Goal: Complete application form

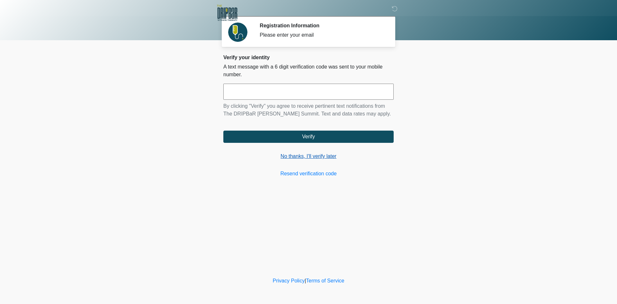
click at [323, 156] on link "No thanks, I'll verify later" at bounding box center [308, 156] width 170 height 8
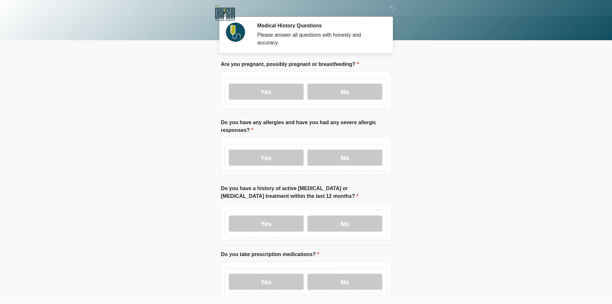
click at [267, 99] on div "Yes No" at bounding box center [306, 89] width 170 height 37
click at [275, 88] on label "Yes" at bounding box center [266, 92] width 75 height 16
click at [276, 150] on label "Yes" at bounding box center [266, 158] width 75 height 16
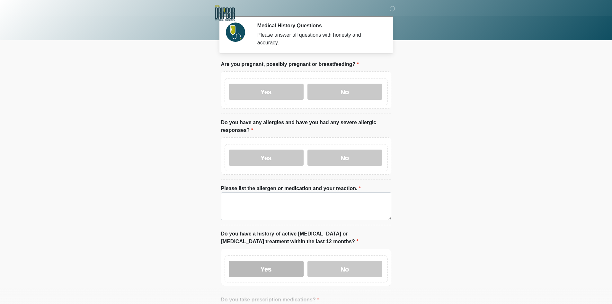
click at [256, 264] on label "Yes" at bounding box center [266, 269] width 75 height 16
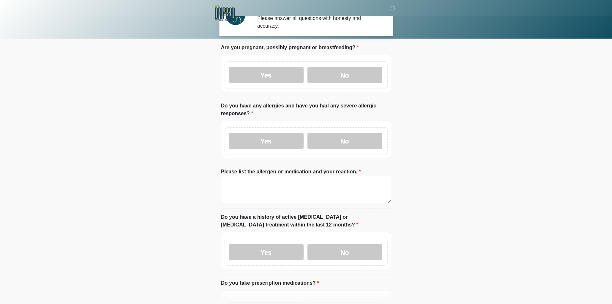
scroll to position [96, 0]
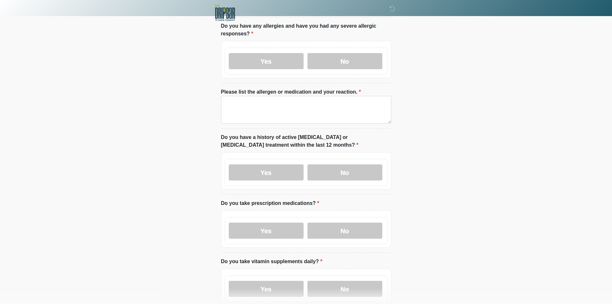
drag, startPoint x: 258, startPoint y: 282, endPoint x: 262, endPoint y: 244, distance: 37.8
click at [257, 281] on label "Yes" at bounding box center [266, 289] width 75 height 16
click at [265, 222] on label "Yes" at bounding box center [266, 230] width 75 height 16
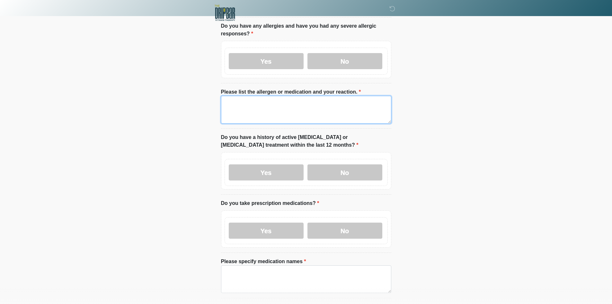
click at [274, 112] on textarea "Please list the allergen or medication and your reaction." at bounding box center [306, 110] width 170 height 28
drag, startPoint x: 273, startPoint y: 113, endPoint x: 22, endPoint y: 87, distance: 252.8
click at [22, 87] on body "‎ ‎ ‎ Medical History Questions Please answer all questions with honesty and ac…" at bounding box center [306, 56] width 612 height 304
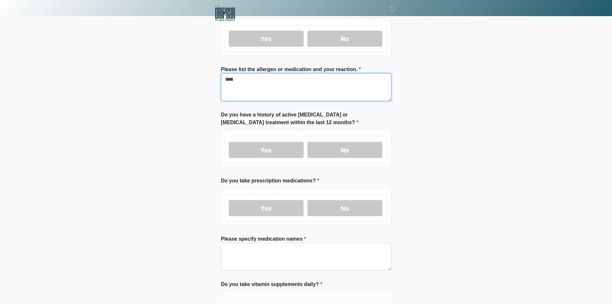
scroll to position [257, 0]
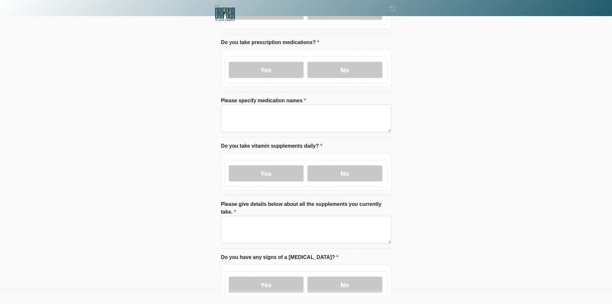
type textarea "****"
click at [268, 120] on textarea "Please specify medication names" at bounding box center [306, 118] width 170 height 28
paste textarea "****"
type textarea "****"
click at [264, 216] on textarea "Please give details below about all the supplements you currently take." at bounding box center [306, 230] width 170 height 28
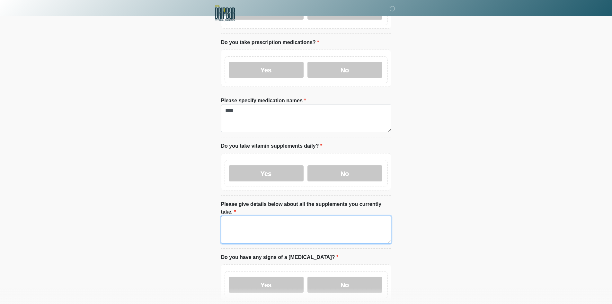
paste textarea "****"
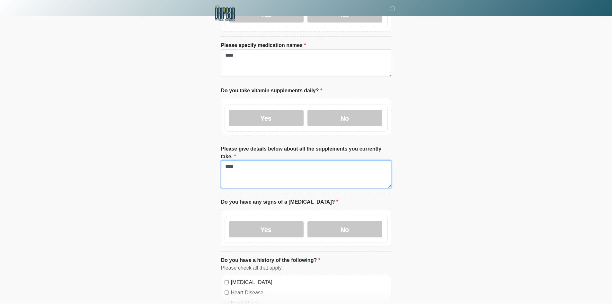
scroll to position [418, 0]
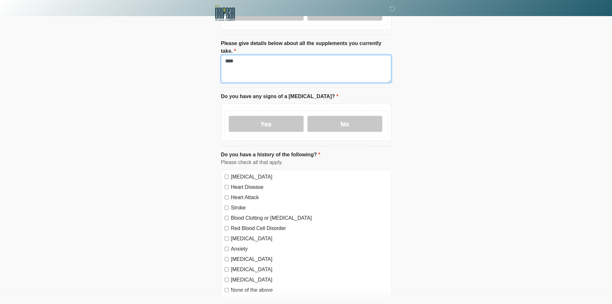
type textarea "****"
click at [260, 124] on div "Yes No" at bounding box center [306, 122] width 170 height 37
click at [258, 116] on label "Yes" at bounding box center [266, 124] width 75 height 16
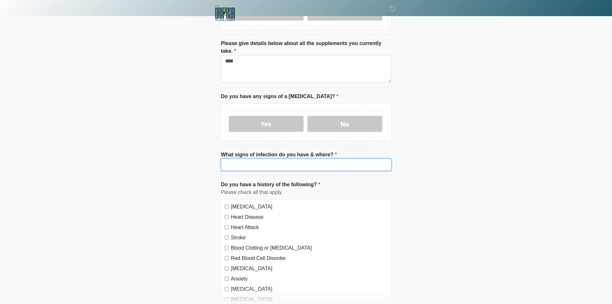
click at [262, 159] on input "What signs of infection do you have & where?" at bounding box center [306, 165] width 170 height 12
paste input "****"
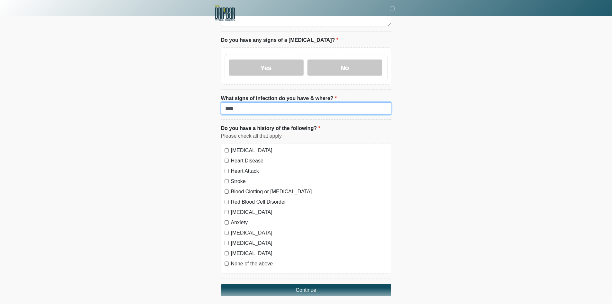
scroll to position [487, 0]
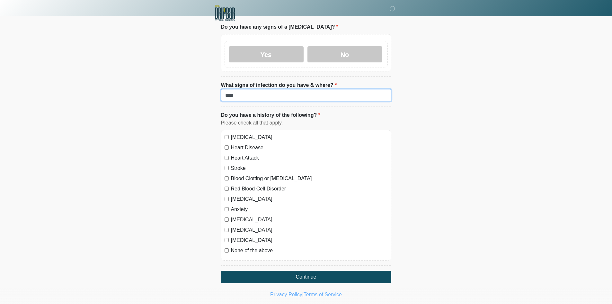
type input "****"
click at [248, 133] on label "High Blood Pressure" at bounding box center [309, 137] width 157 height 8
click at [243, 144] on label "Heart Disease" at bounding box center [309, 148] width 157 height 8
click at [241, 154] on label "Heart Attack" at bounding box center [309, 158] width 157 height 8
click at [240, 164] on label "Stroke" at bounding box center [309, 168] width 157 height 8
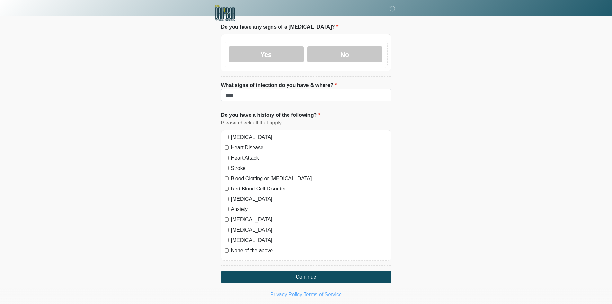
drag, startPoint x: 239, startPoint y: 163, endPoint x: 239, endPoint y: 178, distance: 15.8
click at [239, 175] on label "Blood Clotting or Bleeding Disorder" at bounding box center [309, 179] width 157 height 8
click at [242, 185] on label "Red Blood Cell Disorder" at bounding box center [309, 189] width 157 height 8
click at [240, 195] on label "Depression" at bounding box center [309, 199] width 157 height 8
drag, startPoint x: 237, startPoint y: 195, endPoint x: 235, endPoint y: 210, distance: 14.3
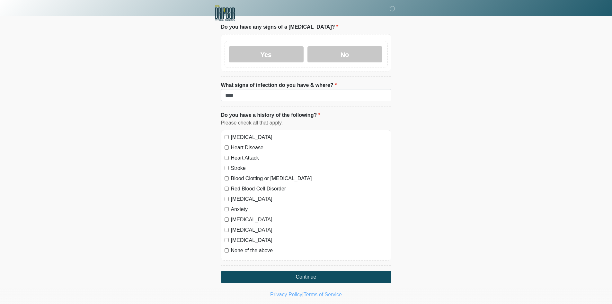
click at [237, 205] on label "Anxiety" at bounding box center [309, 209] width 157 height 8
click at [235, 210] on div "High Blood Pressure Heart Disease Heart Attack Stroke Blood Clotting or Bleedin…" at bounding box center [306, 195] width 170 height 131
click at [238, 216] on label "Autoimmune Disorder" at bounding box center [309, 220] width 157 height 8
click at [238, 226] on label "Seizure disorder" at bounding box center [309, 230] width 157 height 8
click at [238, 236] on label "Diabetes" at bounding box center [309, 240] width 157 height 8
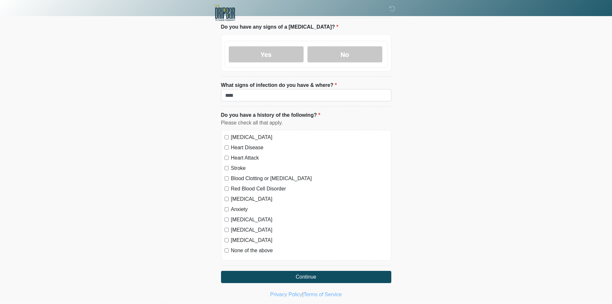
click at [240, 247] on label "None of the above" at bounding box center [309, 251] width 157 height 8
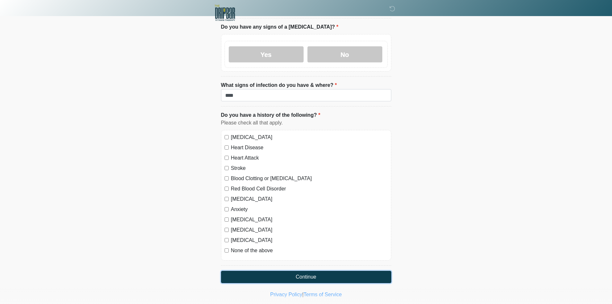
click at [244, 271] on button "Continue" at bounding box center [306, 277] width 170 height 12
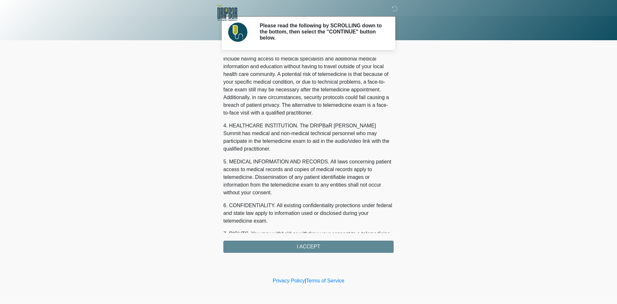
scroll to position [205, 0]
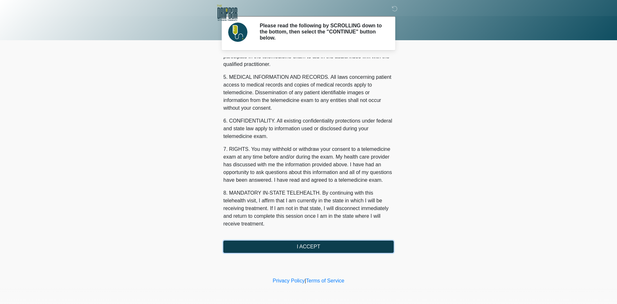
click at [284, 248] on button "I ACCEPT" at bounding box center [308, 246] width 170 height 12
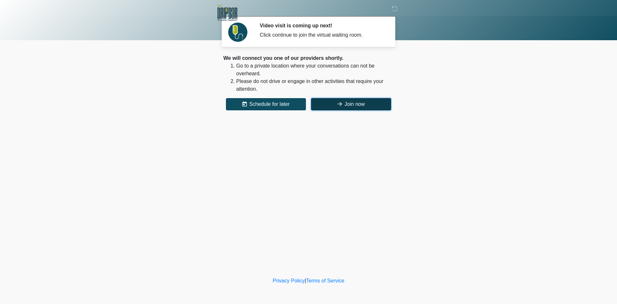
click at [353, 105] on button "Join now" at bounding box center [351, 104] width 80 height 12
